Goal: Information Seeking & Learning: Learn about a topic

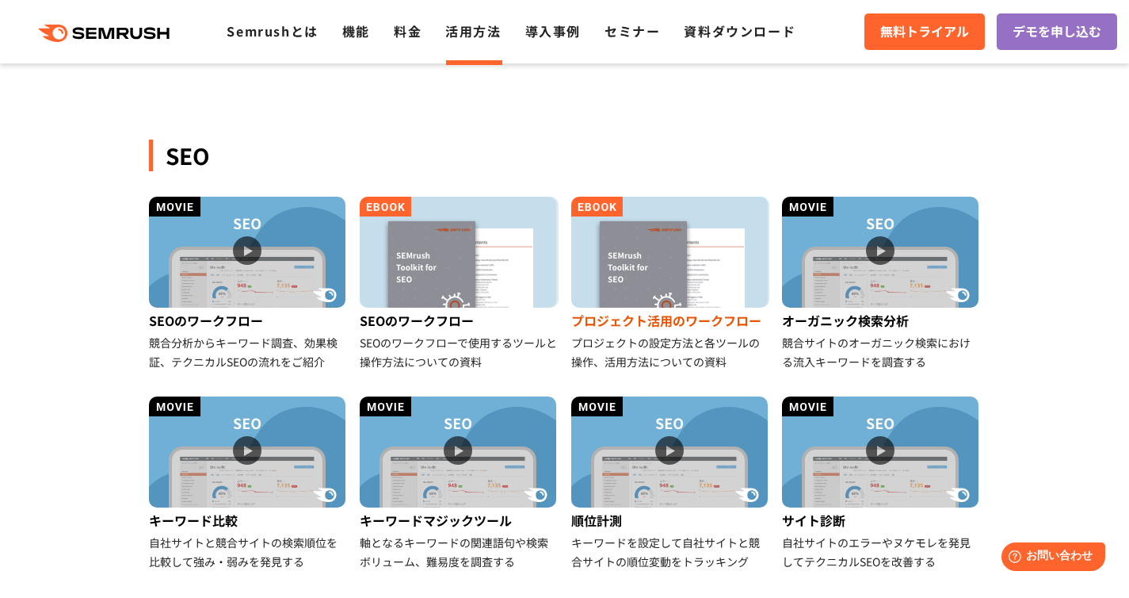
scroll to position [315, 0]
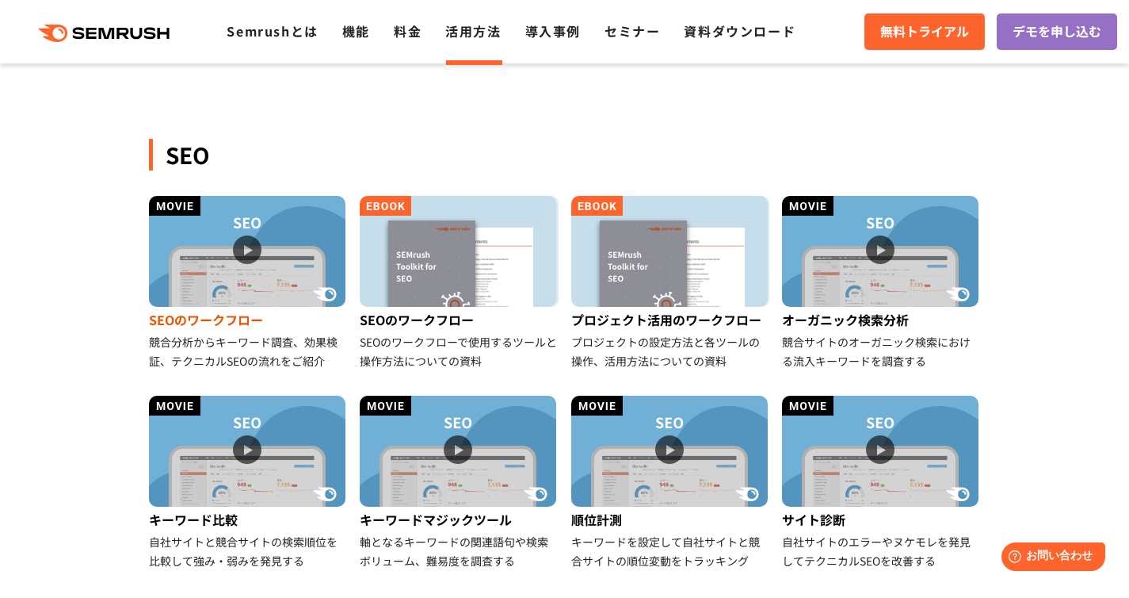
click at [250, 277] on img at bounding box center [247, 251] width 197 height 111
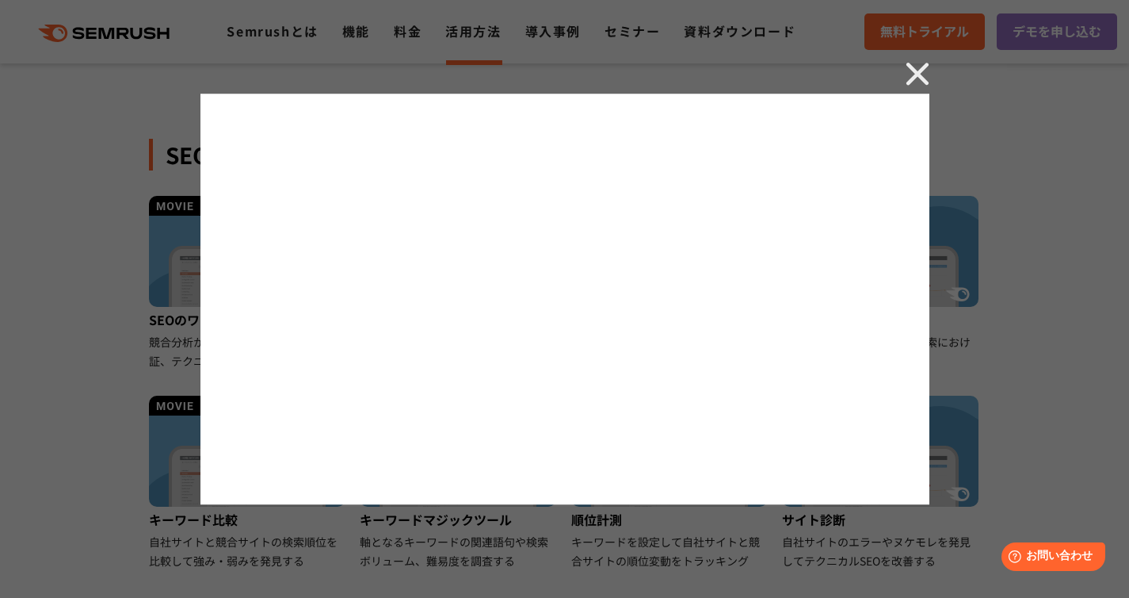
click at [919, 61] on div at bounding box center [564, 299] width 1129 height 598
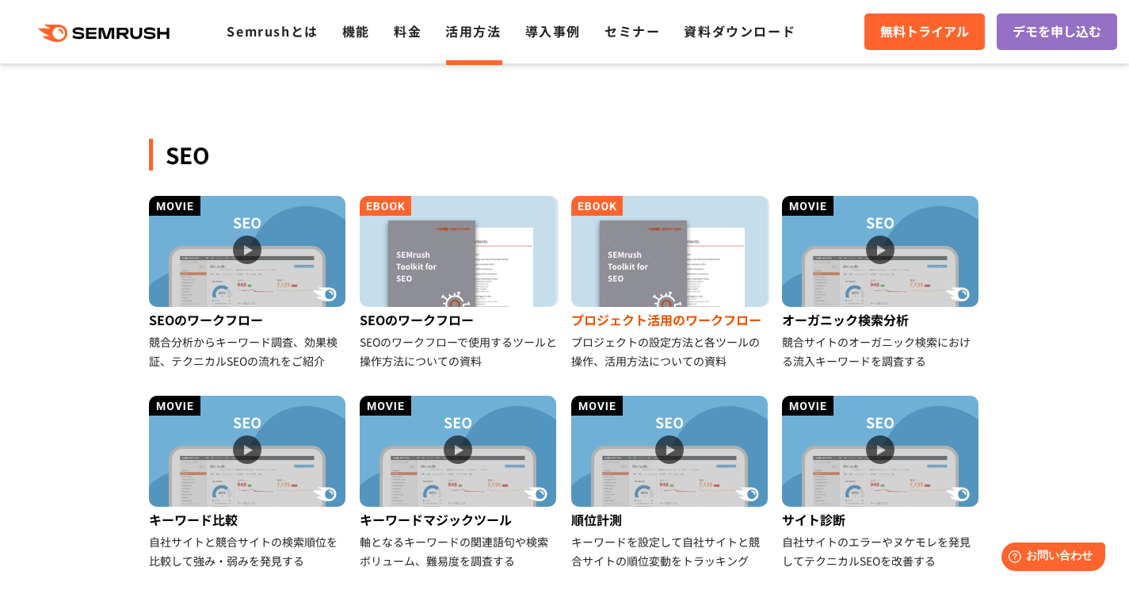
click at [685, 273] on img at bounding box center [669, 251] width 197 height 111
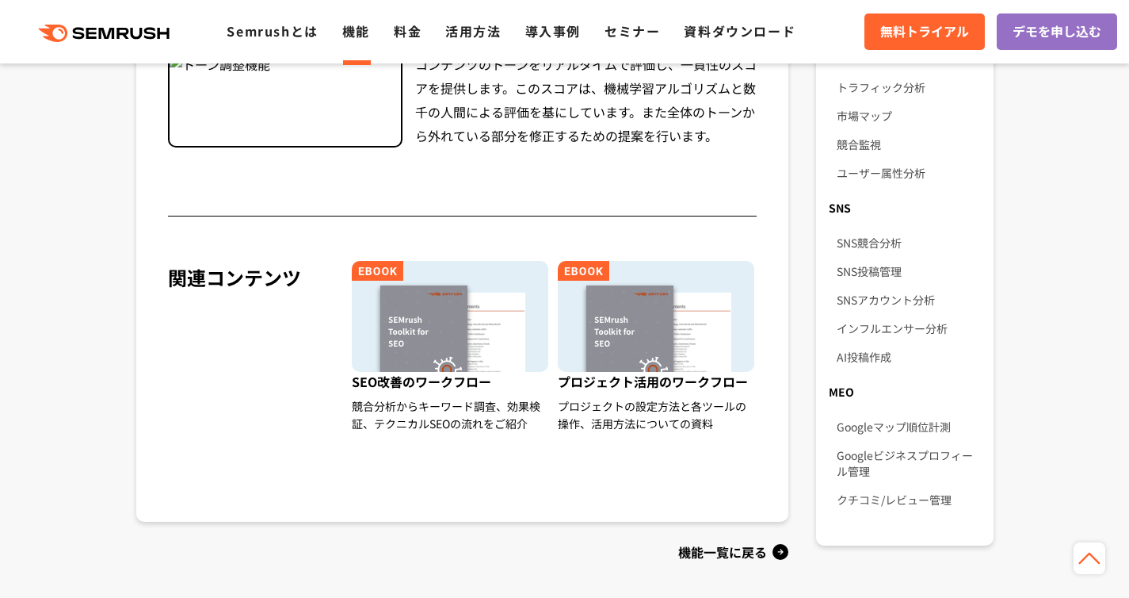
scroll to position [1037, 0]
